Goal: Task Accomplishment & Management: Use online tool/utility

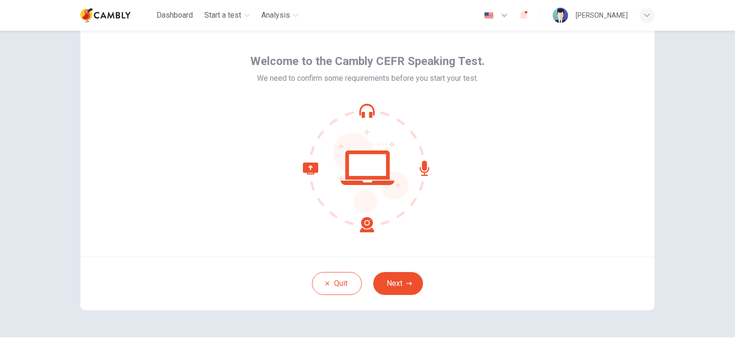
scroll to position [48, 0]
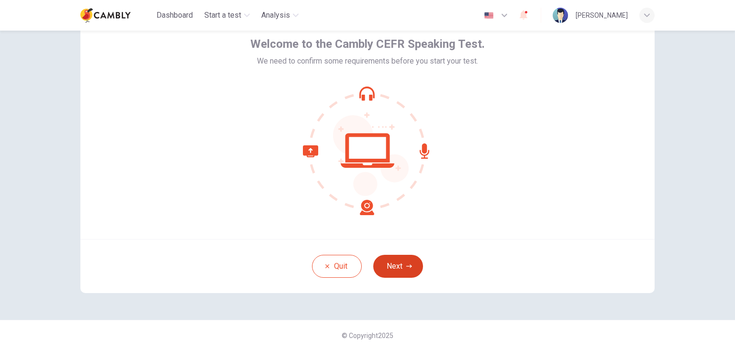
click at [406, 266] on icon "button" at bounding box center [409, 265] width 6 height 3
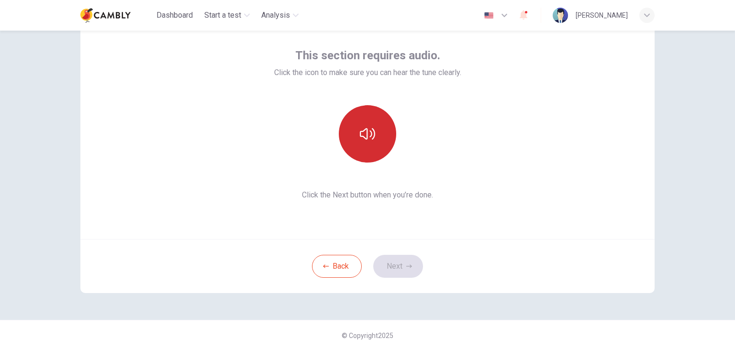
click at [374, 140] on button "button" at bounding box center [367, 133] width 57 height 57
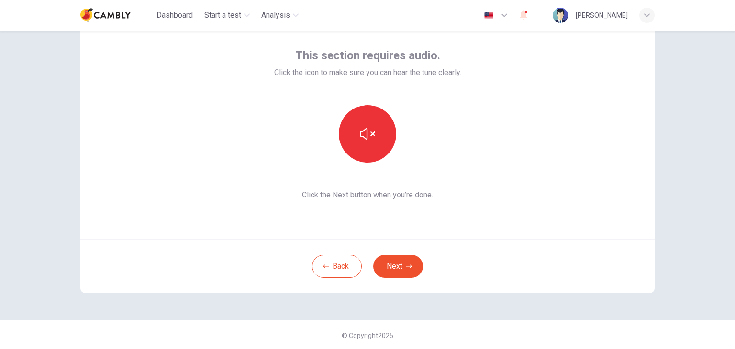
click at [451, 291] on div "Back Next" at bounding box center [367, 266] width 574 height 54
click at [397, 266] on button "Next" at bounding box center [398, 266] width 50 height 23
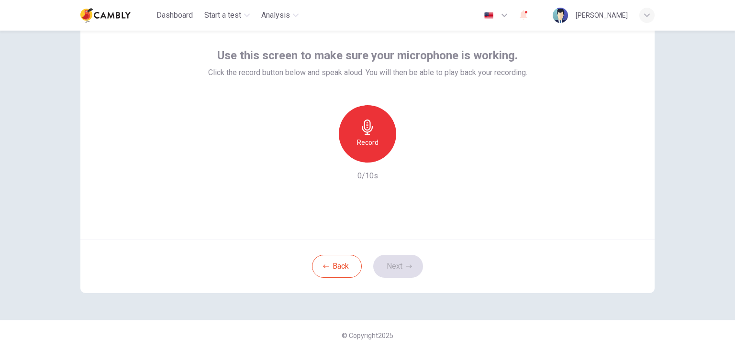
click at [370, 117] on div "Record" at bounding box center [367, 133] width 57 height 57
click at [386, 263] on button "Next" at bounding box center [398, 266] width 50 height 23
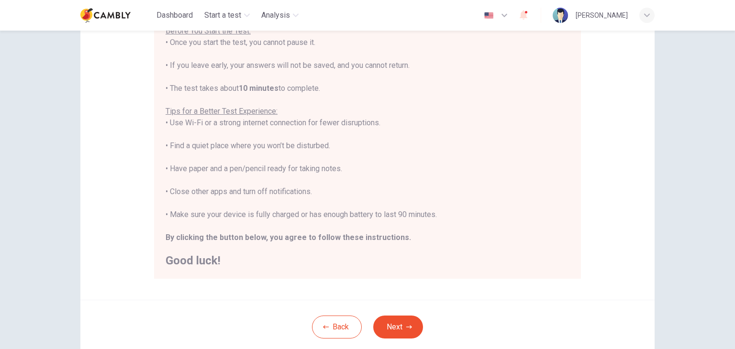
scroll to position [143, 0]
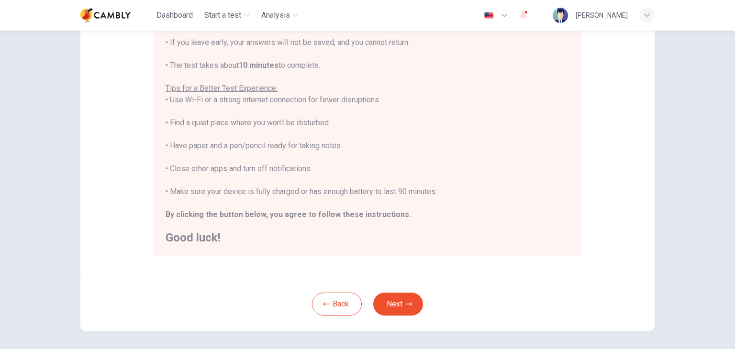
click at [407, 280] on div "Back Next" at bounding box center [367, 304] width 574 height 54
click at [406, 299] on button "Next" at bounding box center [398, 304] width 50 height 23
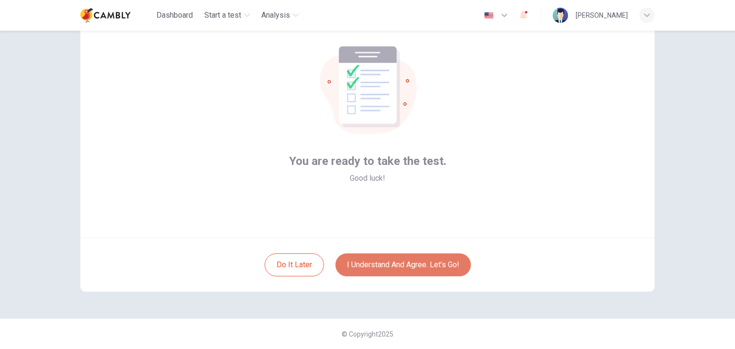
click at [377, 268] on button "I understand and agree. Let’s go!" at bounding box center [402, 264] width 135 height 23
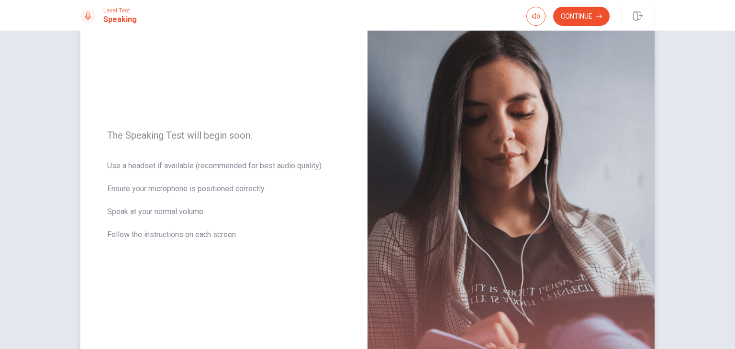
scroll to position [120, 0]
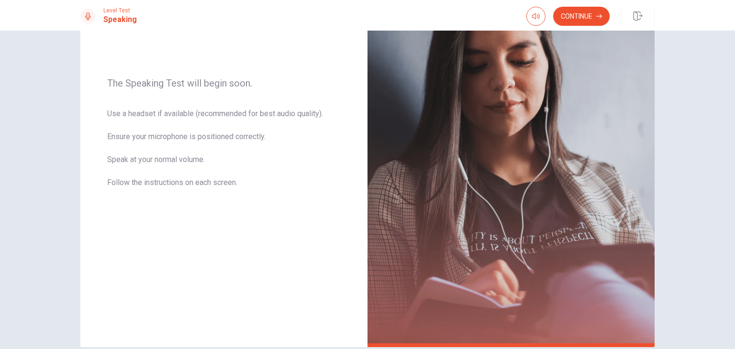
drag, startPoint x: 512, startPoint y: 17, endPoint x: 517, endPoint y: 16, distance: 5.3
click at [513, 17] on div "Level Test Speaking Continue" at bounding box center [367, 16] width 605 height 21
click at [535, 16] on icon "button" at bounding box center [536, 16] width 8 height 8
click at [534, 15] on icon "button" at bounding box center [536, 16] width 8 height 8
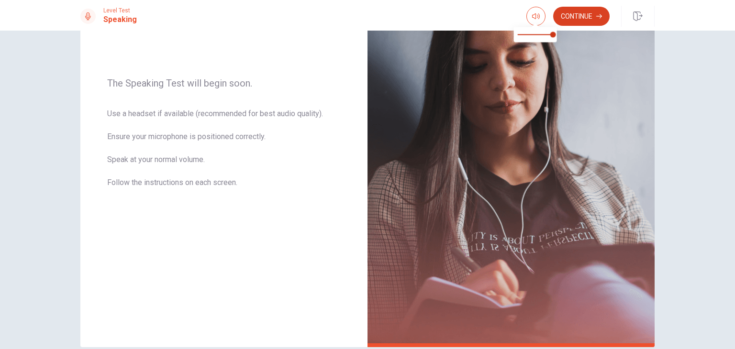
click at [568, 15] on button "Continue" at bounding box center [581, 16] width 56 height 19
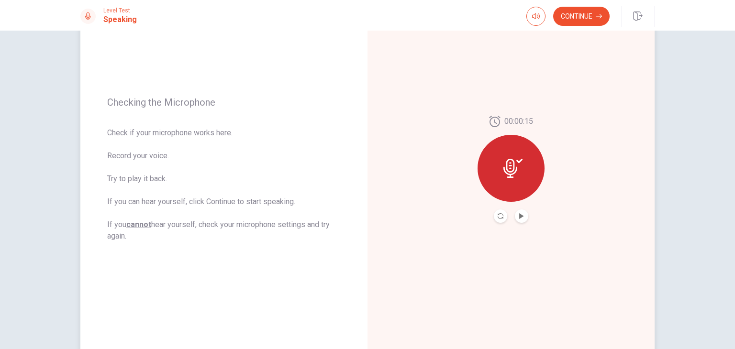
scroll to position [72, 0]
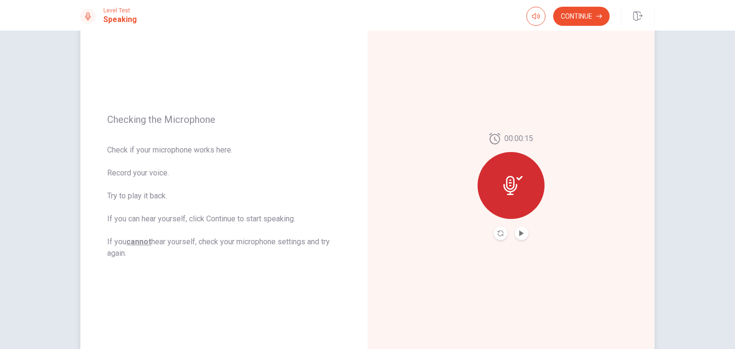
click at [511, 188] on icon at bounding box center [512, 185] width 19 height 19
click at [519, 234] on icon "Play Audio" at bounding box center [521, 234] width 4 height 6
click at [589, 9] on button "Continue" at bounding box center [581, 16] width 56 height 19
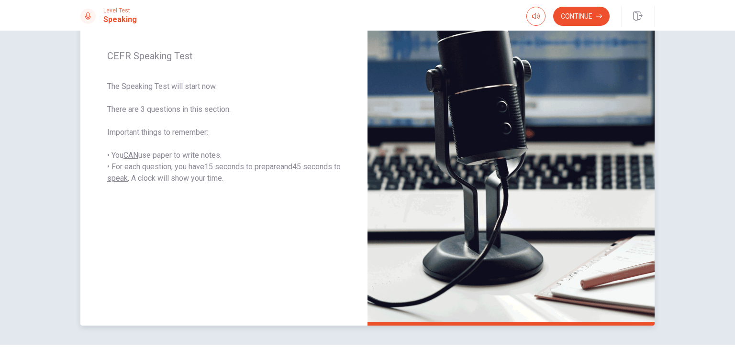
scroll to position [120, 0]
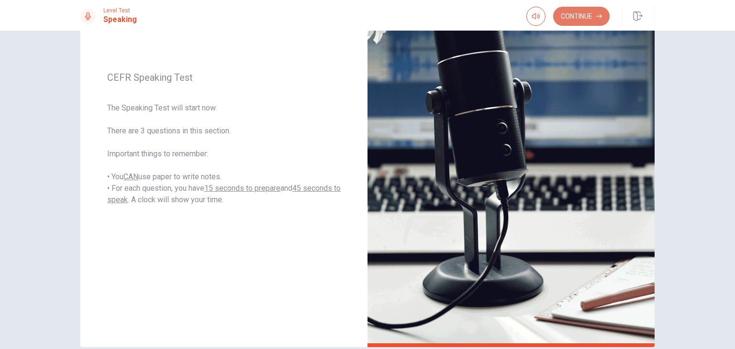
click at [570, 20] on button "Continue" at bounding box center [581, 16] width 56 height 19
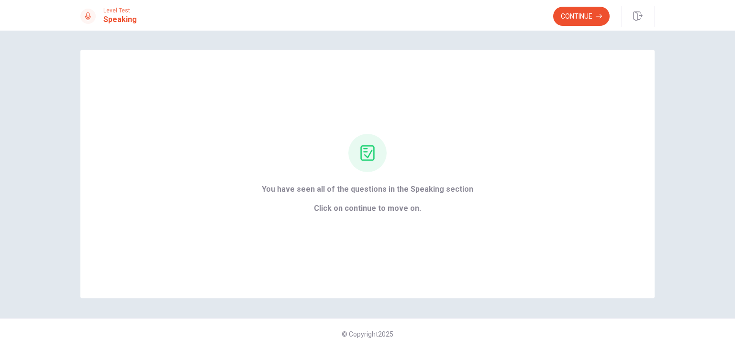
scroll to position [0, 0]
click at [586, 28] on div "Level Test Speaking Continue" at bounding box center [367, 15] width 735 height 31
click at [581, 17] on button "Continue" at bounding box center [581, 16] width 56 height 19
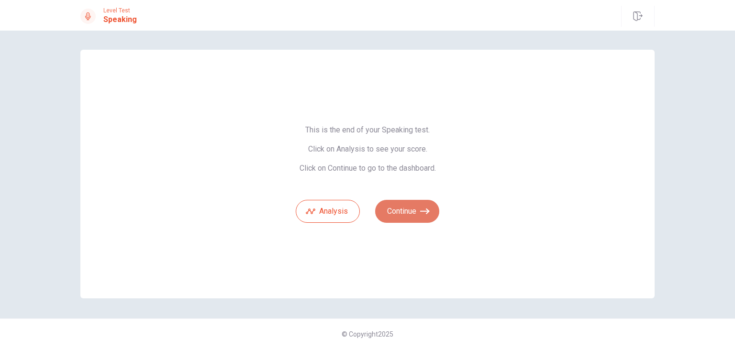
click at [385, 209] on button "Continue" at bounding box center [407, 211] width 64 height 23
